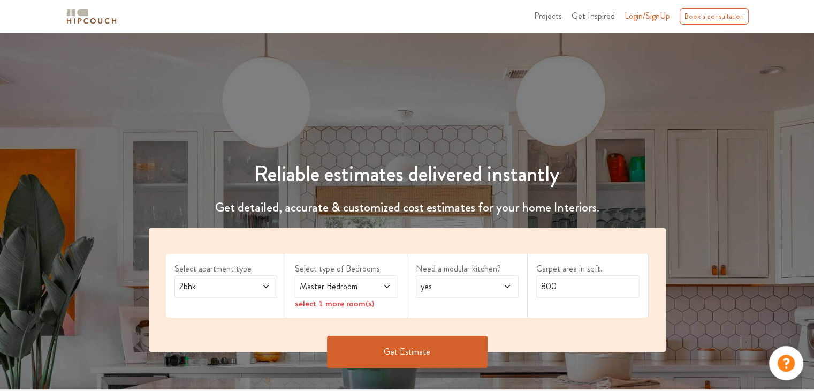
click at [238, 291] on span "2bhk" at bounding box center [212, 286] width 70 height 13
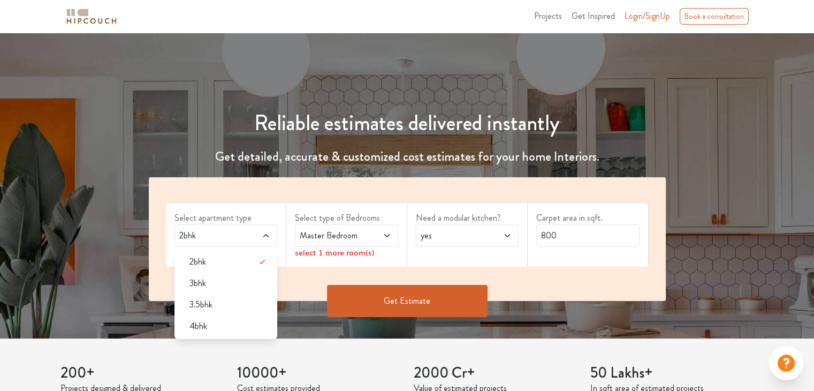
scroll to position [54, 0]
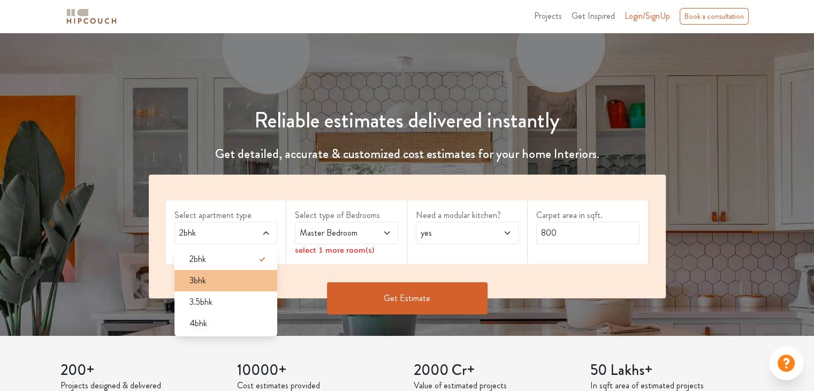
click at [192, 276] on span "3bhk" at bounding box center [198, 280] width 17 height 13
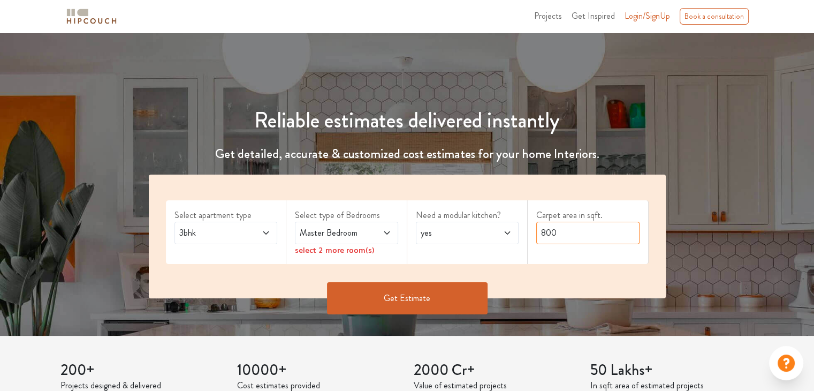
click at [545, 227] on input "800" at bounding box center [587, 233] width 103 height 22
type input "1700"
click at [325, 235] on span "Master Bedroom" at bounding box center [333, 232] width 70 height 13
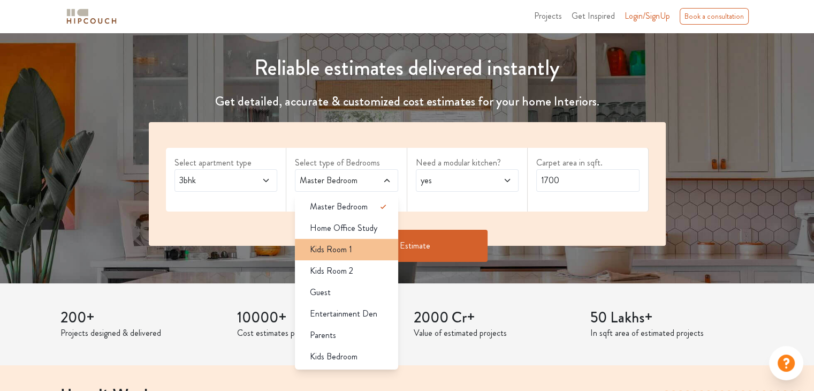
scroll to position [107, 0]
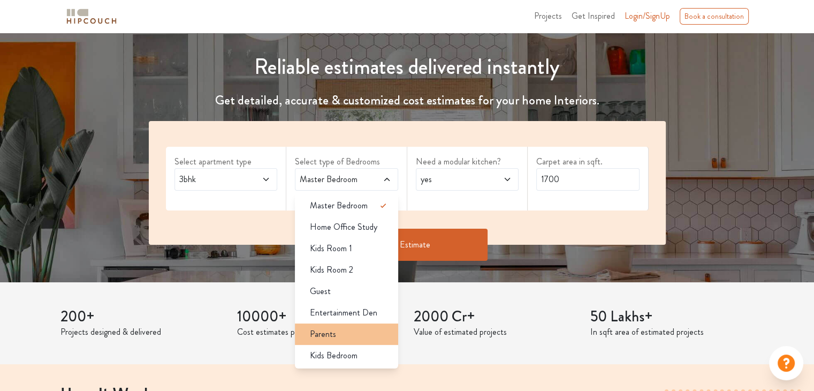
click at [338, 330] on div "Parents" at bounding box center [349, 334] width 97 height 13
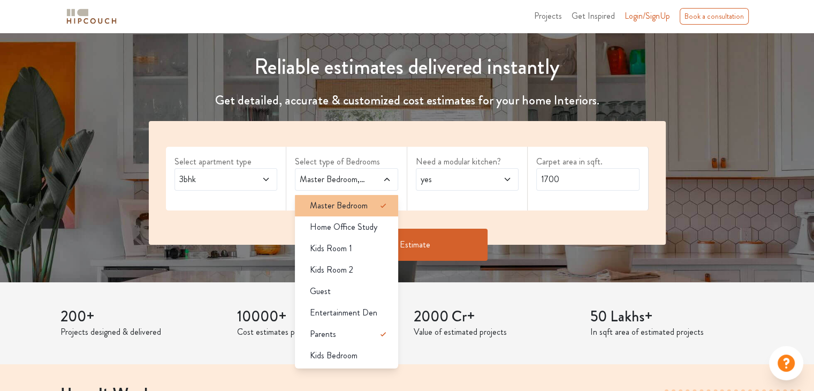
click at [345, 209] on span "Master Bedroom" at bounding box center [339, 205] width 58 height 13
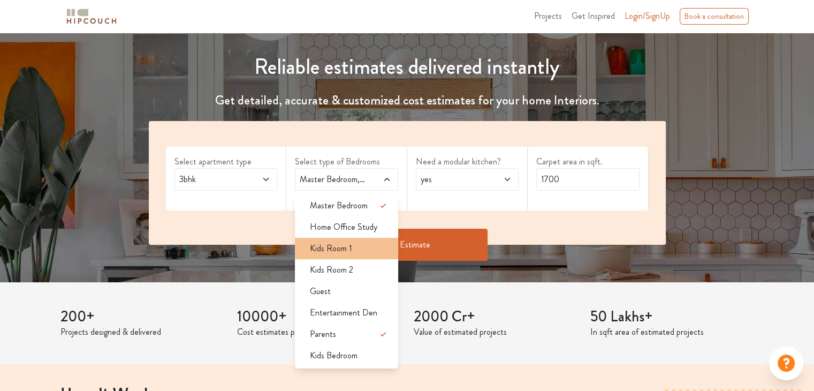
click at [334, 253] on span "Kids Room 1" at bounding box center [331, 248] width 42 height 13
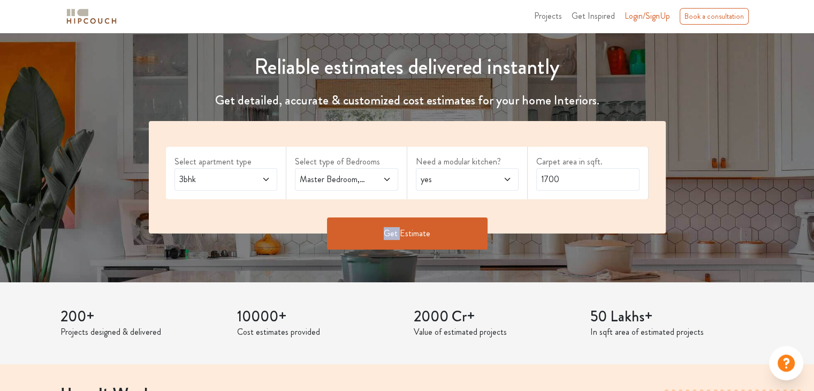
click at [334, 253] on div "Get Estimate" at bounding box center [407, 249] width 530 height 32
click at [345, 228] on button "Get Estimate" at bounding box center [407, 233] width 161 height 32
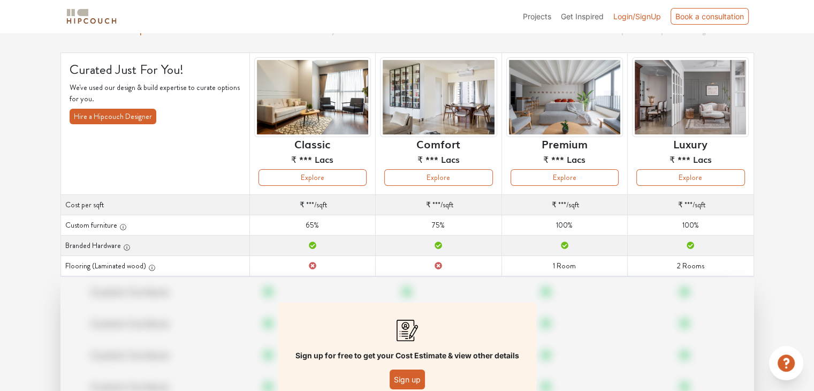
scroll to position [54, 0]
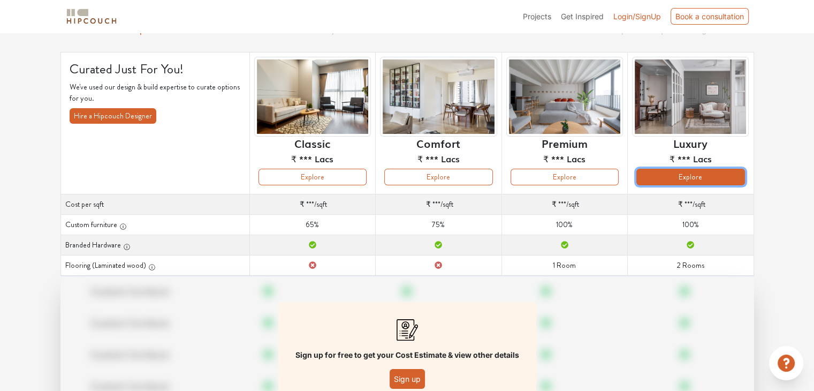
click at [684, 174] on button "Explore" at bounding box center [691, 177] width 108 height 17
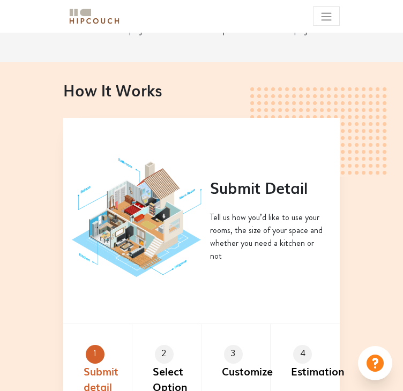
scroll to position [535, 0]
